Goal: Transaction & Acquisition: Purchase product/service

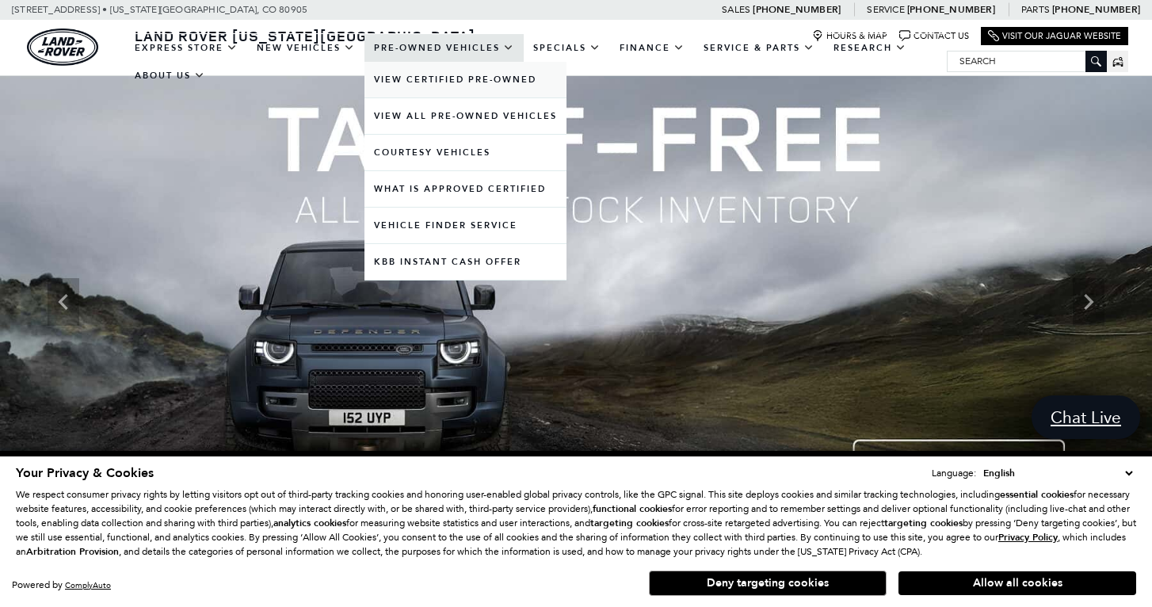
click at [490, 89] on link "View Certified Pre-Owned" at bounding box center [465, 80] width 202 height 36
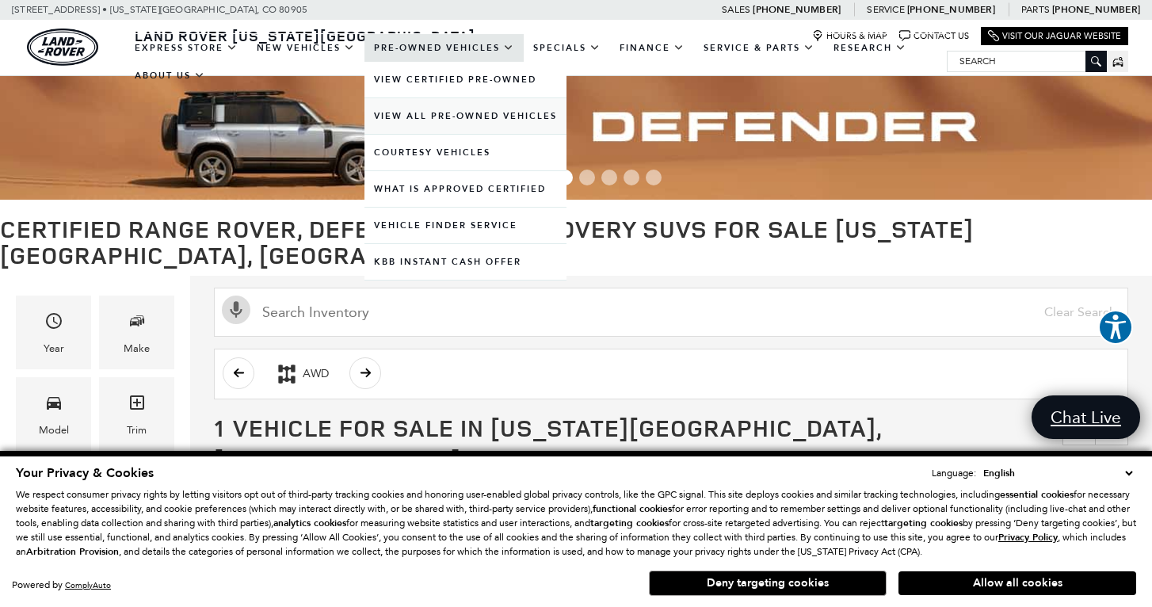
click at [469, 130] on link "View All Pre-Owned Vehicles" at bounding box center [465, 116] width 202 height 36
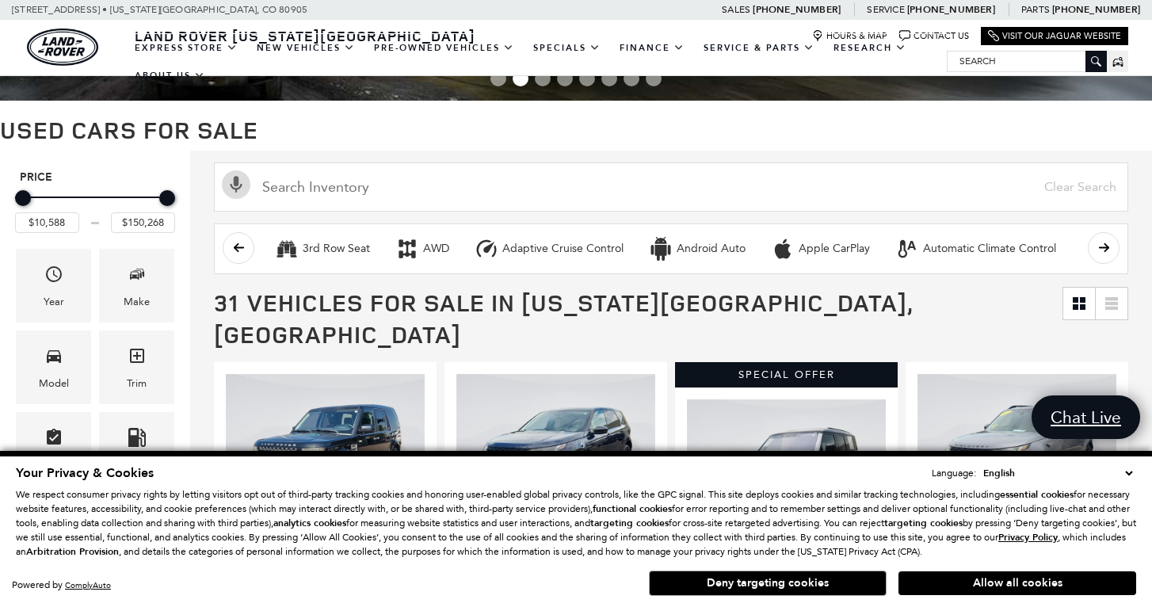
click at [947, 600] on div "Your Privacy & Cookies Language: English Spanish / Español English / United Kin…" at bounding box center [576, 531] width 1126 height 141
click at [956, 586] on button "Allow all cookies" at bounding box center [1017, 583] width 238 height 24
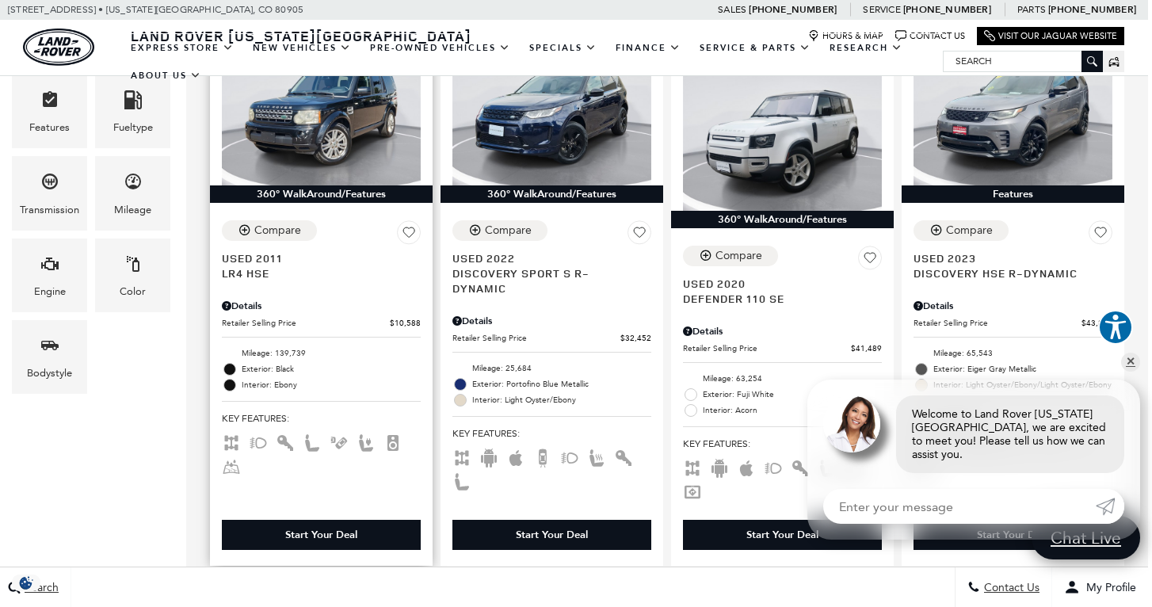
scroll to position [212, 4]
